Goal: Complete application form

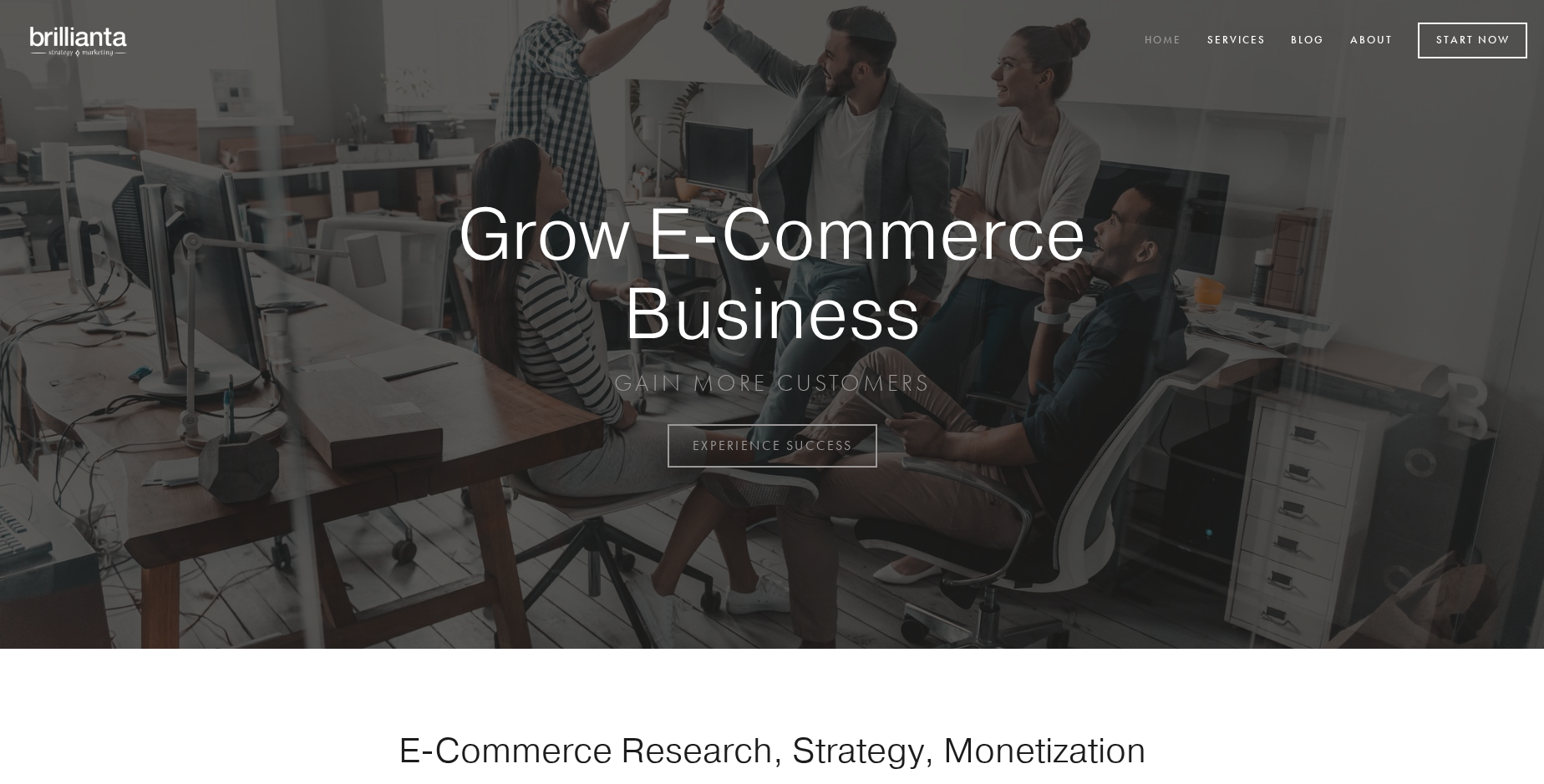
scroll to position [4378, 0]
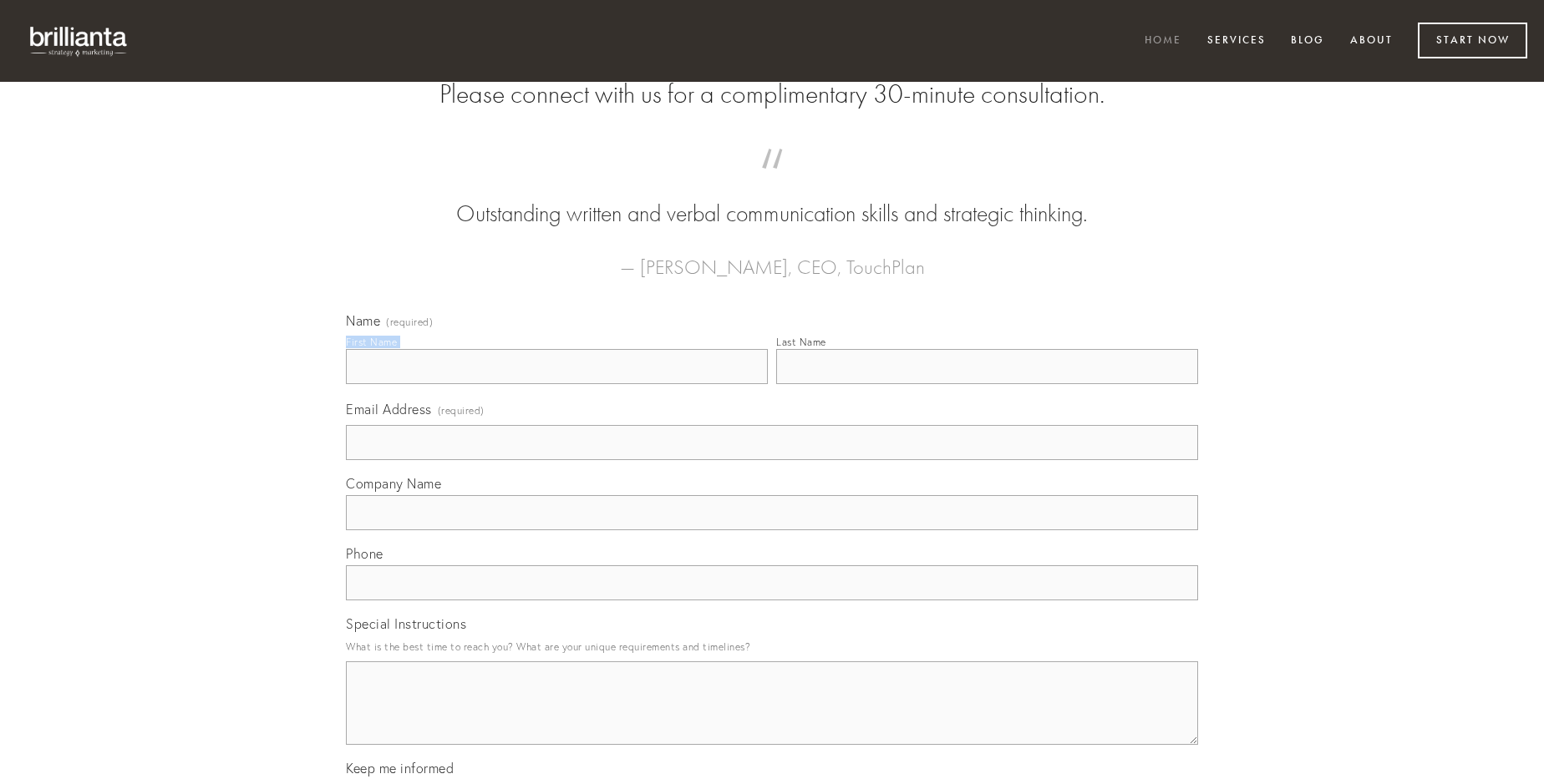
type input "[PERSON_NAME] V"
click at [987, 384] on input "Last Name" at bounding box center [986, 366] width 422 height 35
type input "[PERSON_NAME] V"
click at [772, 460] on input "Email Address (required)" at bounding box center [771, 442] width 852 height 35
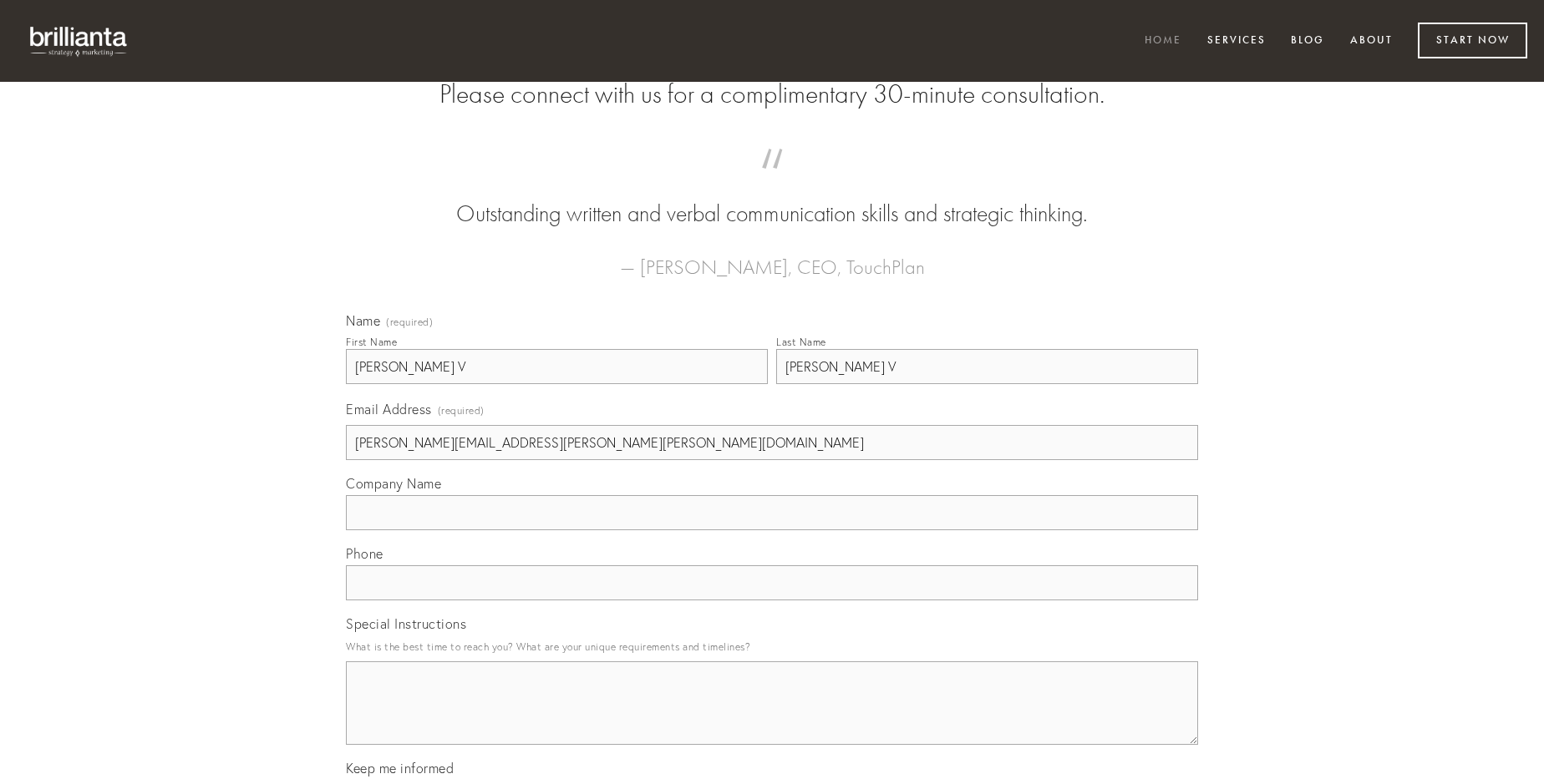
type input "[PERSON_NAME][EMAIL_ADDRESS][PERSON_NAME][PERSON_NAME][DOMAIN_NAME]"
click at [772, 530] on input "Company Name" at bounding box center [771, 512] width 852 height 35
type input "currus"
click at [772, 601] on input "text" at bounding box center [771, 582] width 852 height 35
click at [772, 718] on textarea "Special Instructions" at bounding box center [771, 703] width 852 height 84
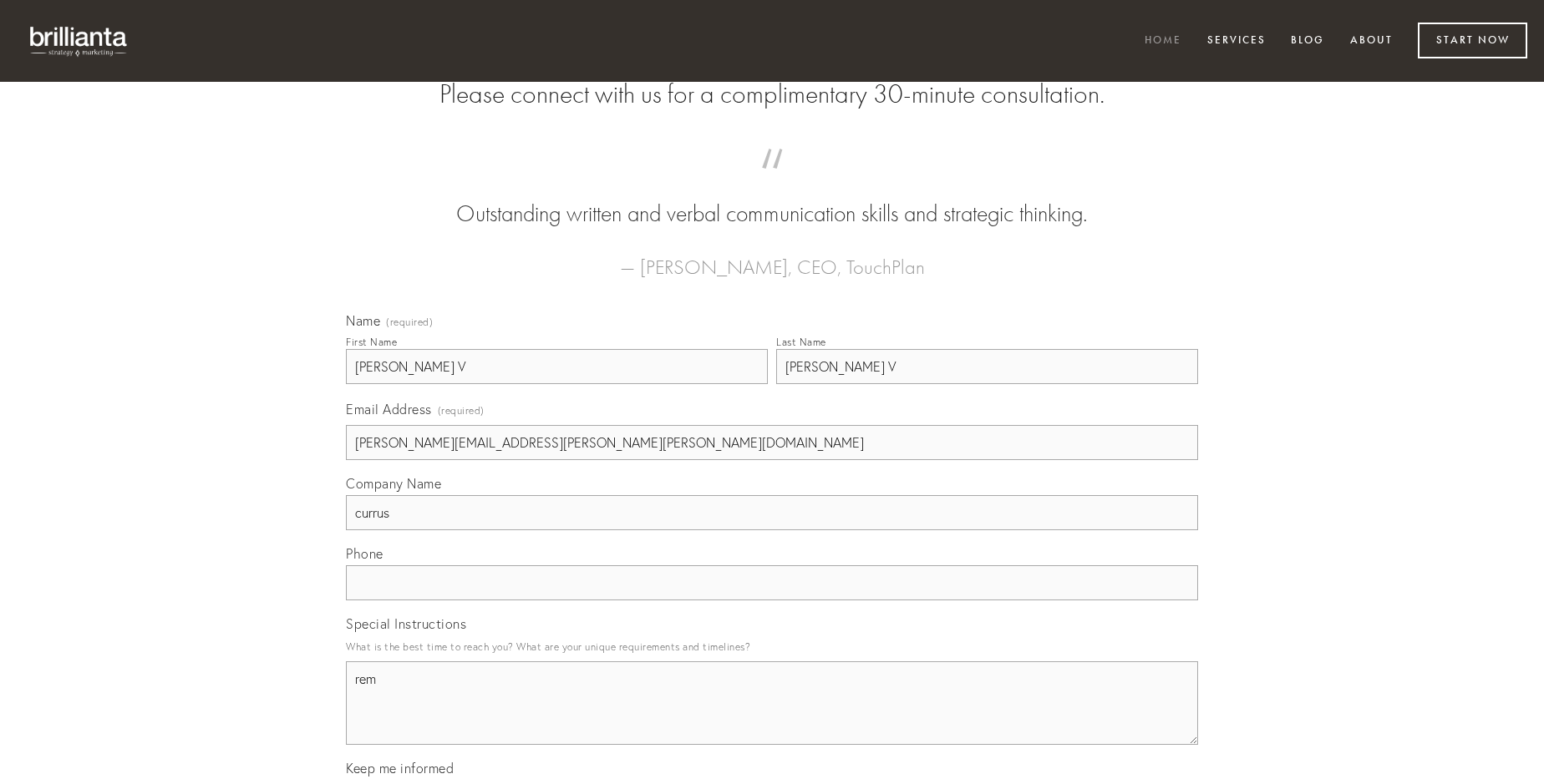
type textarea "rem"
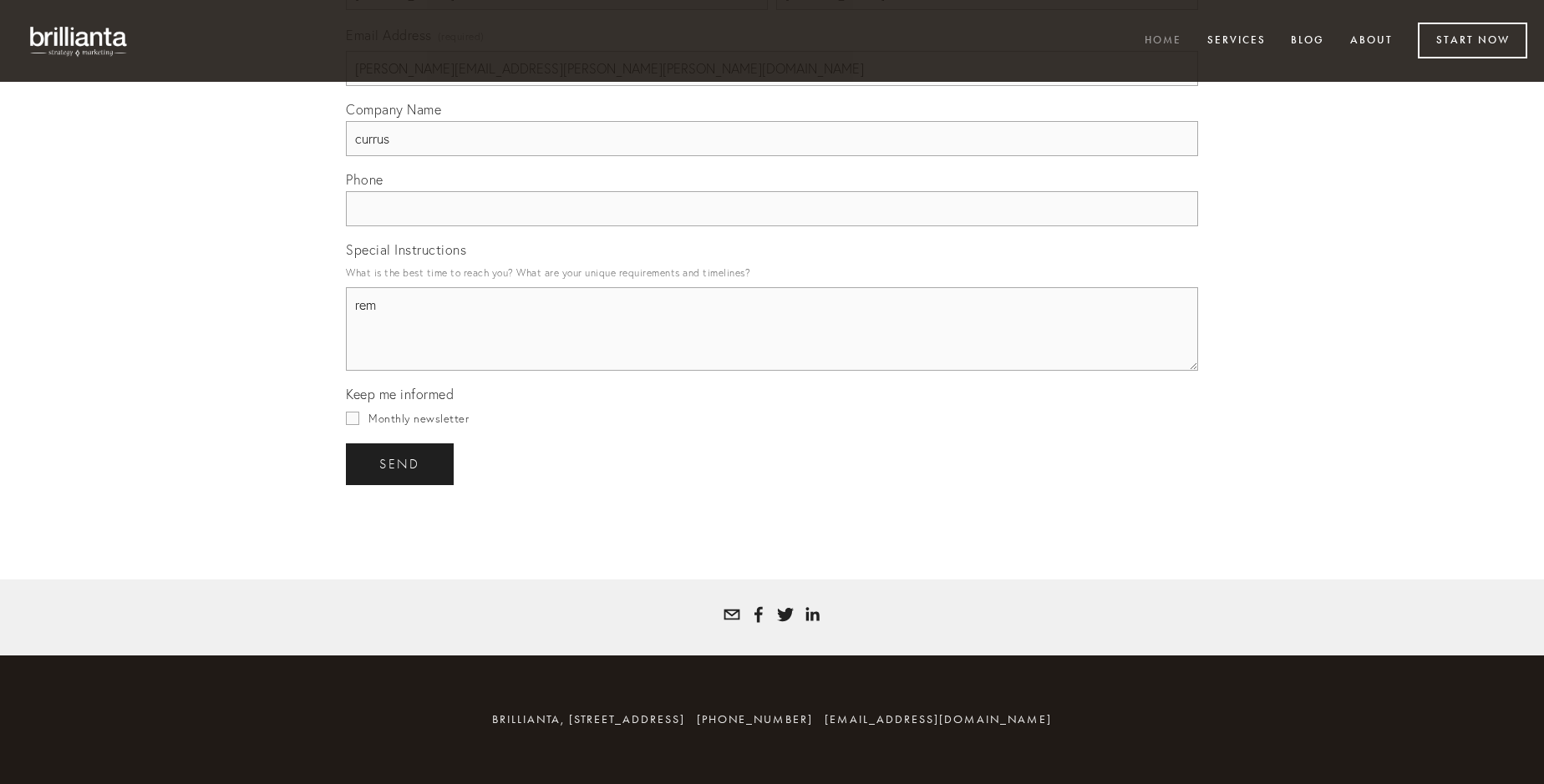
click at [401, 464] on span "send" at bounding box center [400, 465] width 41 height 15
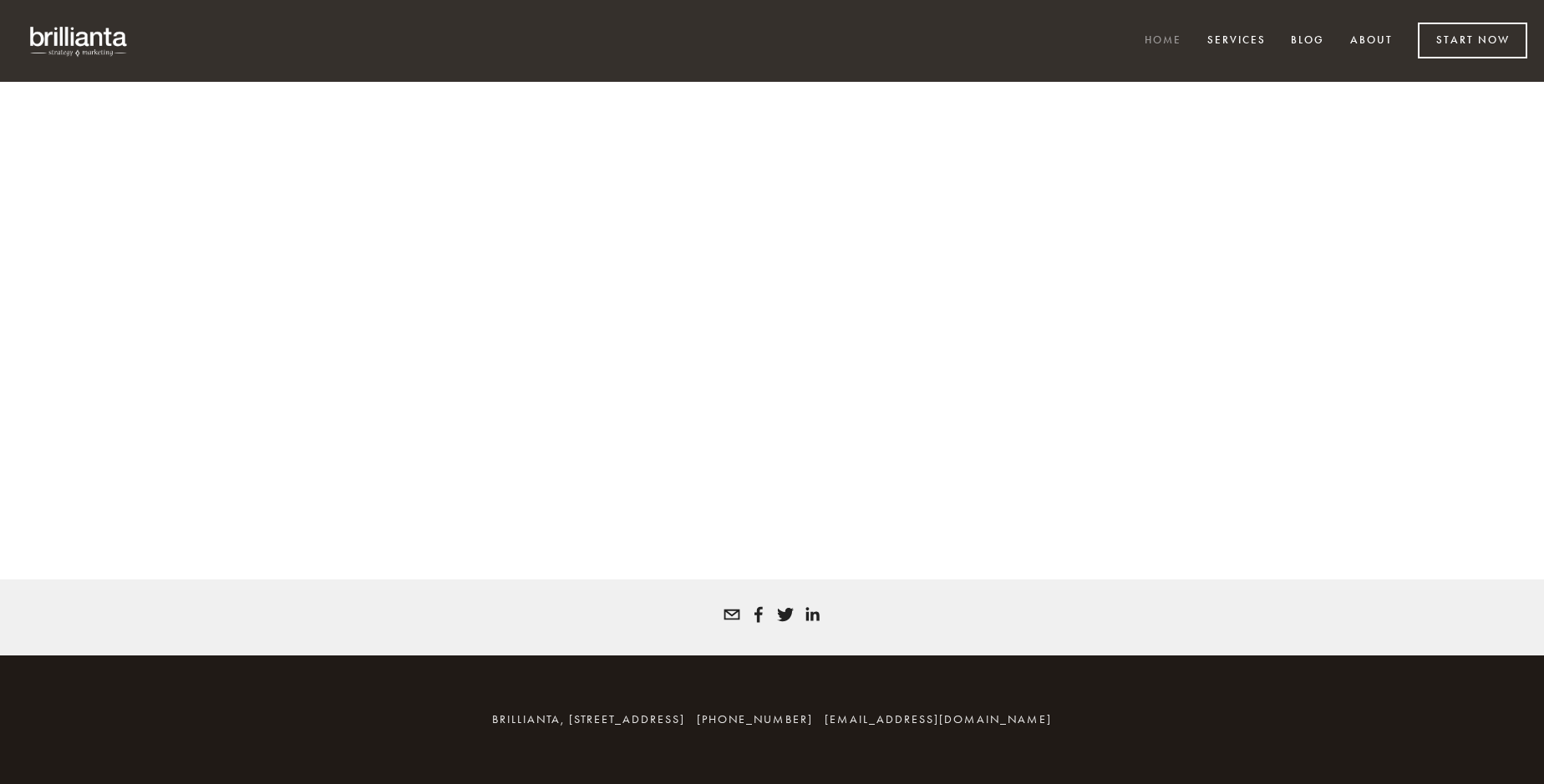
scroll to position [4356, 0]
